Goal: Transaction & Acquisition: Download file/media

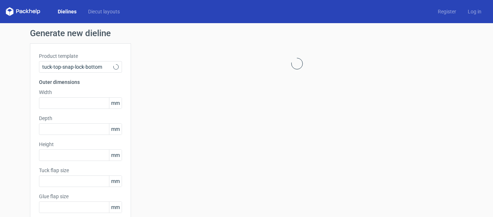
type input "15"
type input "10"
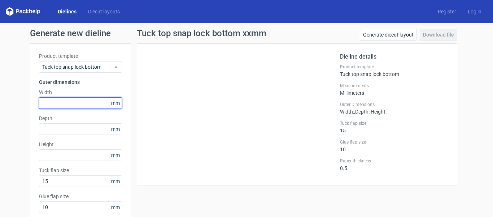
click at [71, 105] on input "text" at bounding box center [80, 103] width 83 height 12
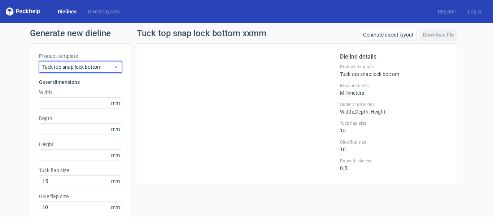
click at [113, 64] on icon at bounding box center [115, 67] width 5 height 6
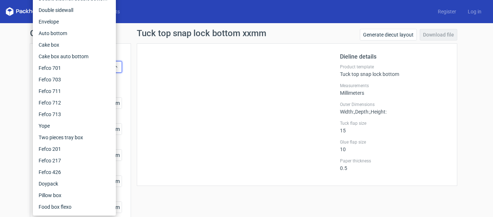
click at [166, 75] on div at bounding box center [243, 114] width 194 height 124
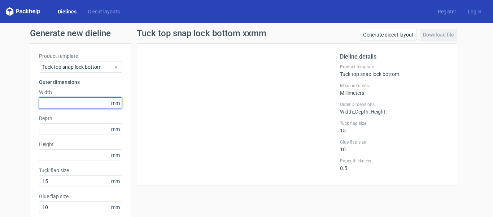
click at [60, 104] on input "text" at bounding box center [80, 103] width 83 height 12
type input "140"
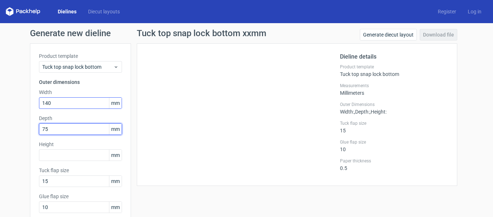
type input "75"
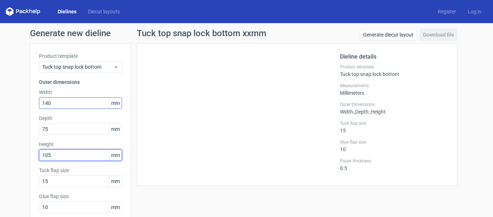
type input "105"
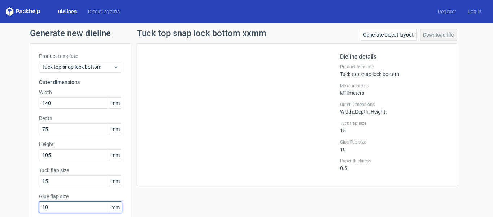
drag, startPoint x: 60, startPoint y: 206, endPoint x: 18, endPoint y: 209, distance: 41.6
click at [18, 209] on div "Generate new dieline Product template Tuck top snap lock bottom Outer dimension…" at bounding box center [246, 153] width 493 height 260
type input "15"
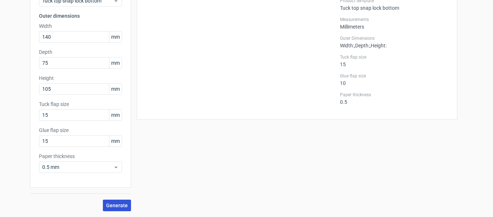
click at [115, 205] on span "Generate" at bounding box center [117, 205] width 22 height 5
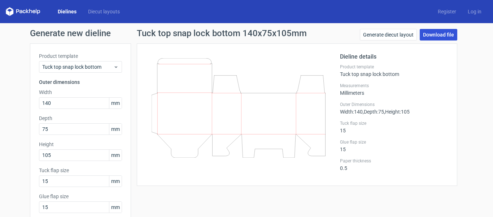
click at [427, 36] on link "Download file" at bounding box center [439, 35] width 38 height 12
